Goal: Navigation & Orientation: Find specific page/section

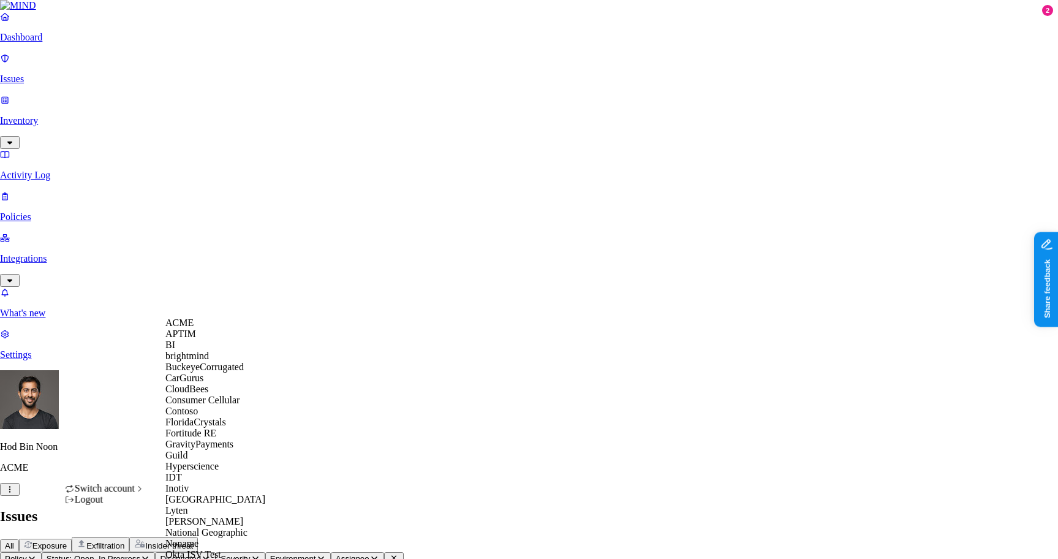
scroll to position [323, 0]
click at [220, 527] on span "National Geographic" at bounding box center [206, 532] width 82 height 10
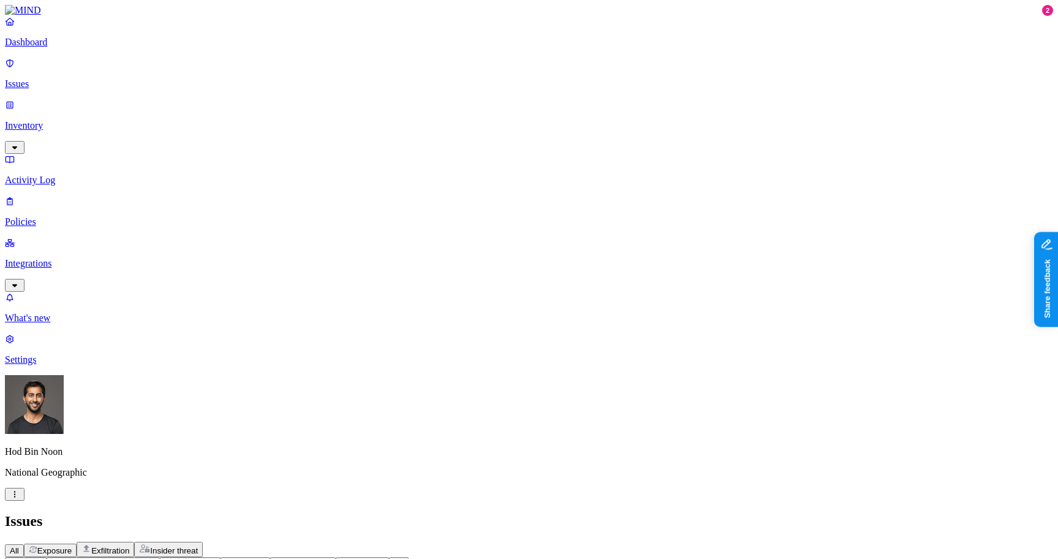
click at [587, 513] on div "Issues" at bounding box center [529, 521] width 1048 height 17
click at [40, 48] on p "Dashboard" at bounding box center [529, 42] width 1048 height 11
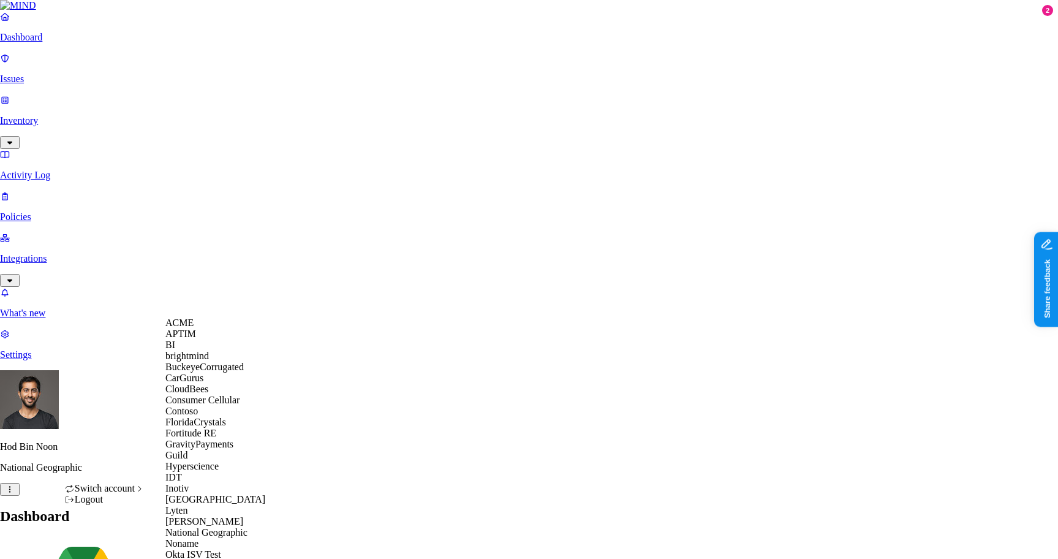
click at [235, 328] on div "ACME" at bounding box center [224, 322] width 119 height 11
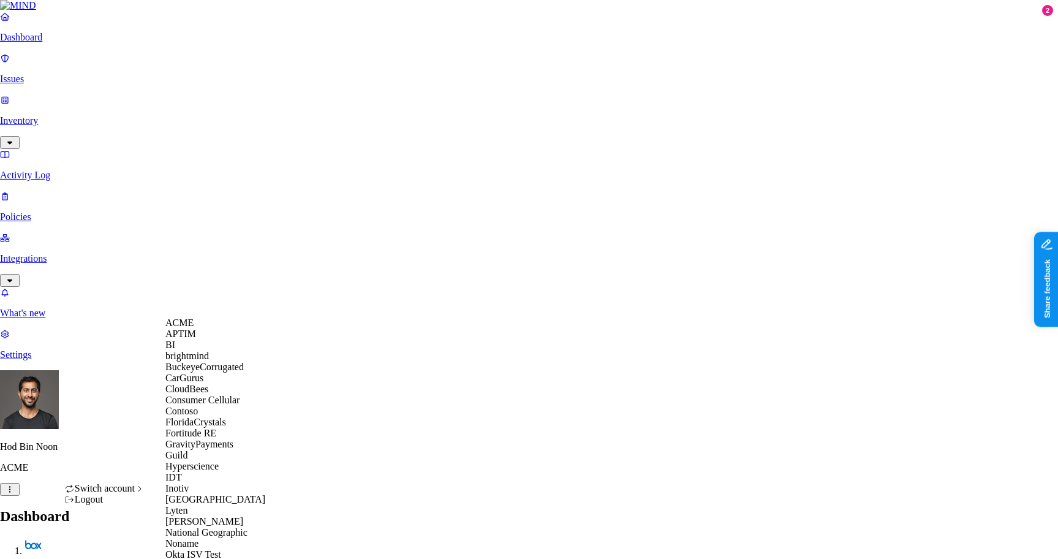
scroll to position [301, 0]
click at [218, 527] on span "National Geographic" at bounding box center [206, 532] width 82 height 10
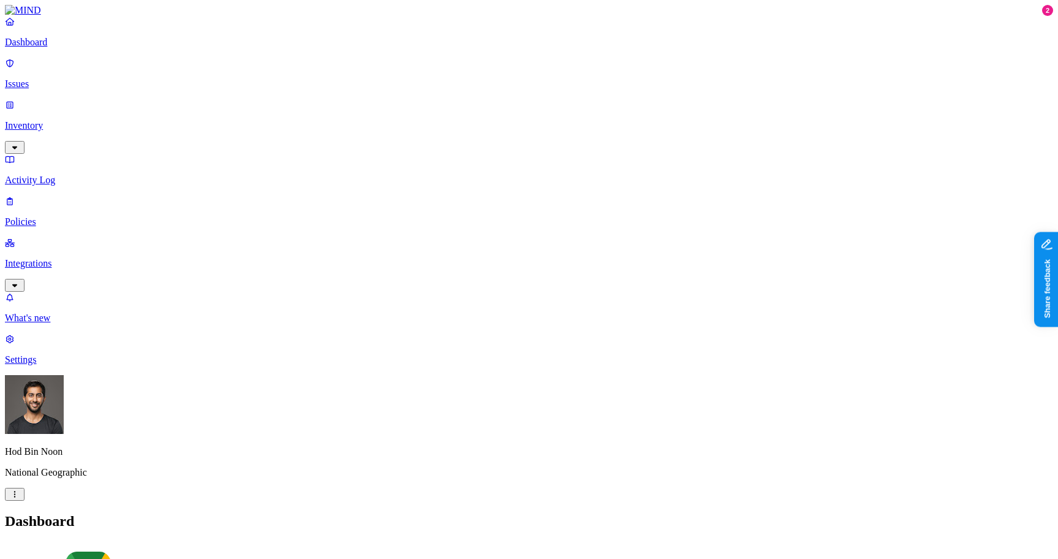
click at [117, 500] on div "Hod Bin Noon National Geographic" at bounding box center [529, 438] width 1048 height 126
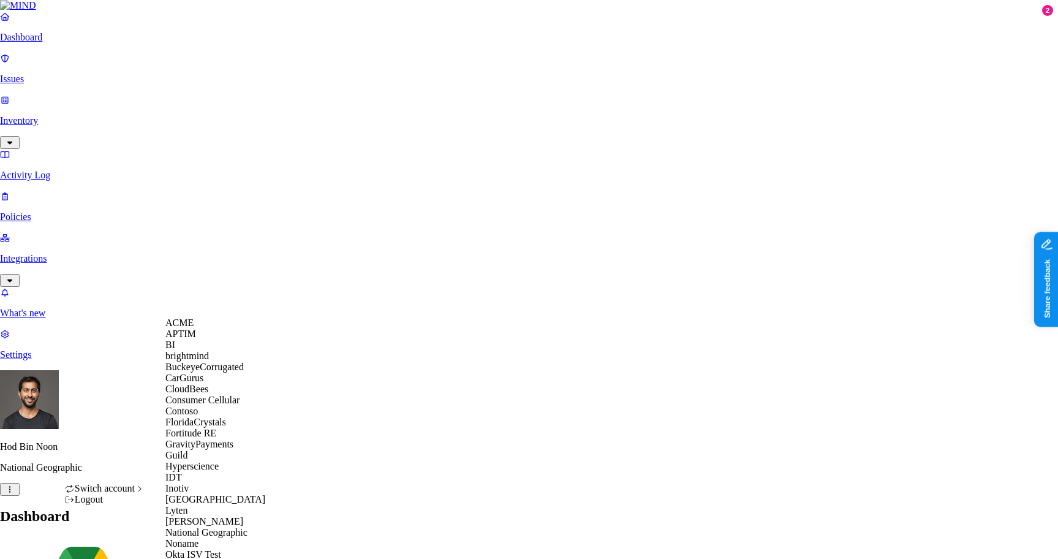
click at [206, 328] on div "ACME" at bounding box center [224, 322] width 119 height 11
